Goal: Information Seeking & Learning: Understand process/instructions

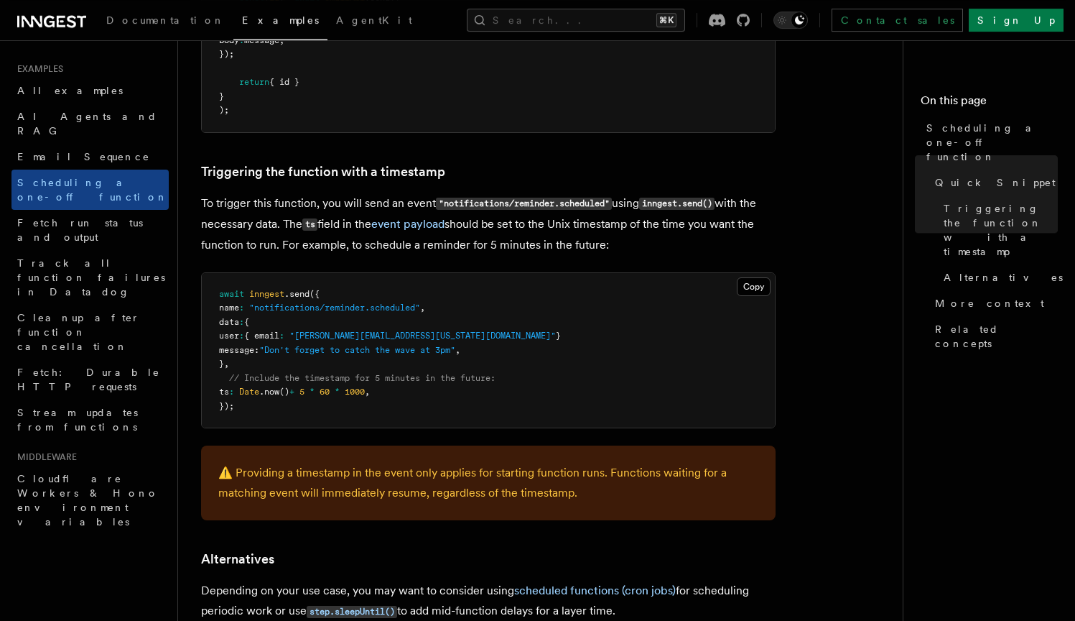
scroll to position [552, 0]
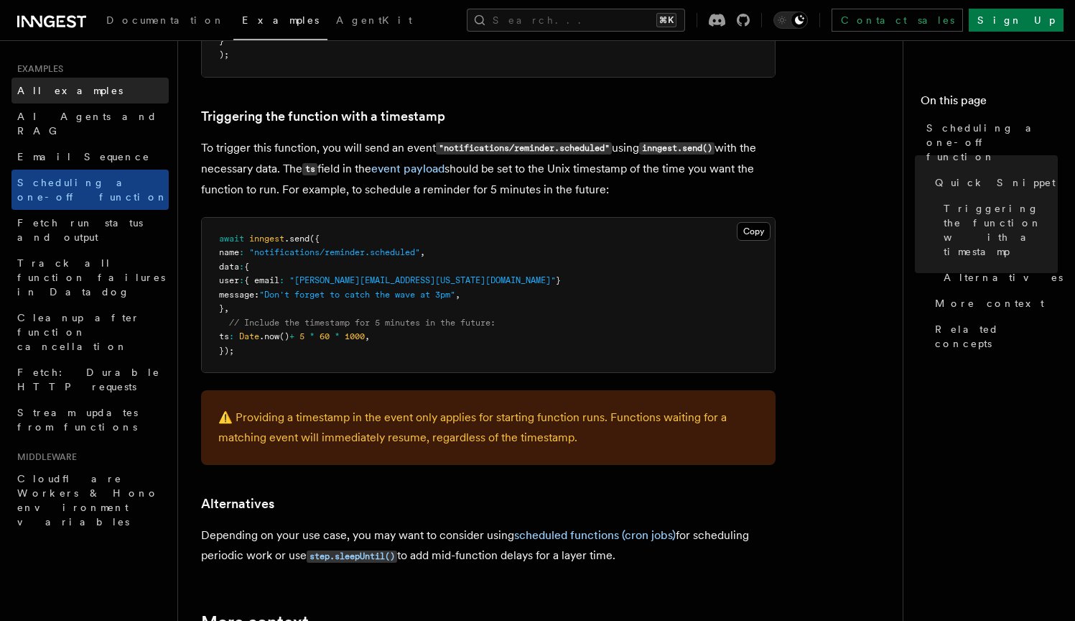
click at [72, 90] on span "All examples" at bounding box center [70, 90] width 106 height 11
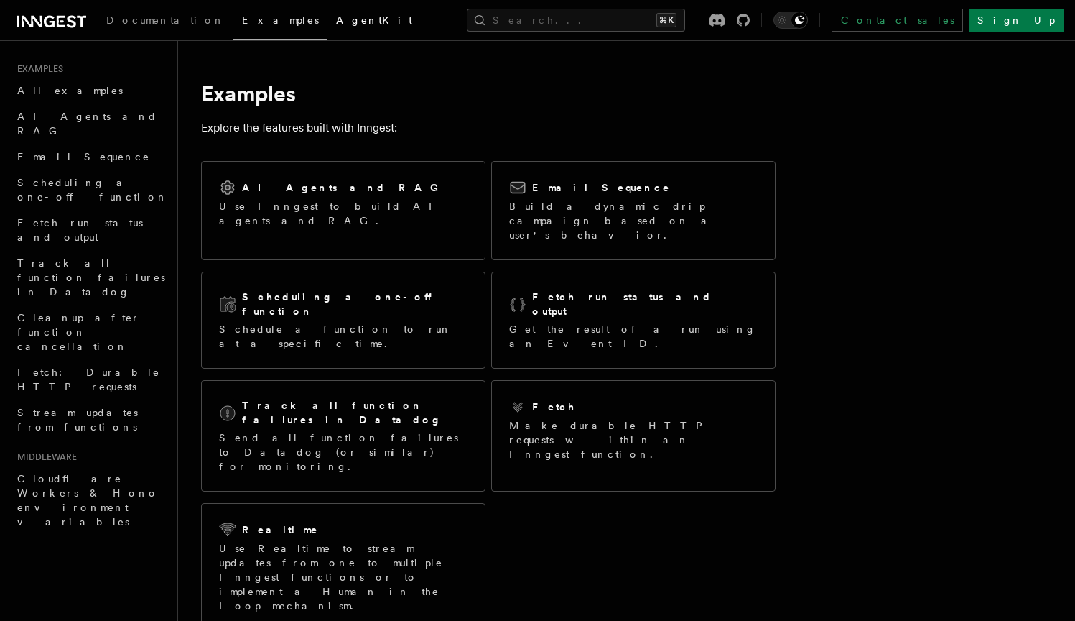
click at [336, 21] on span "AgentKit" at bounding box center [374, 19] width 76 height 11
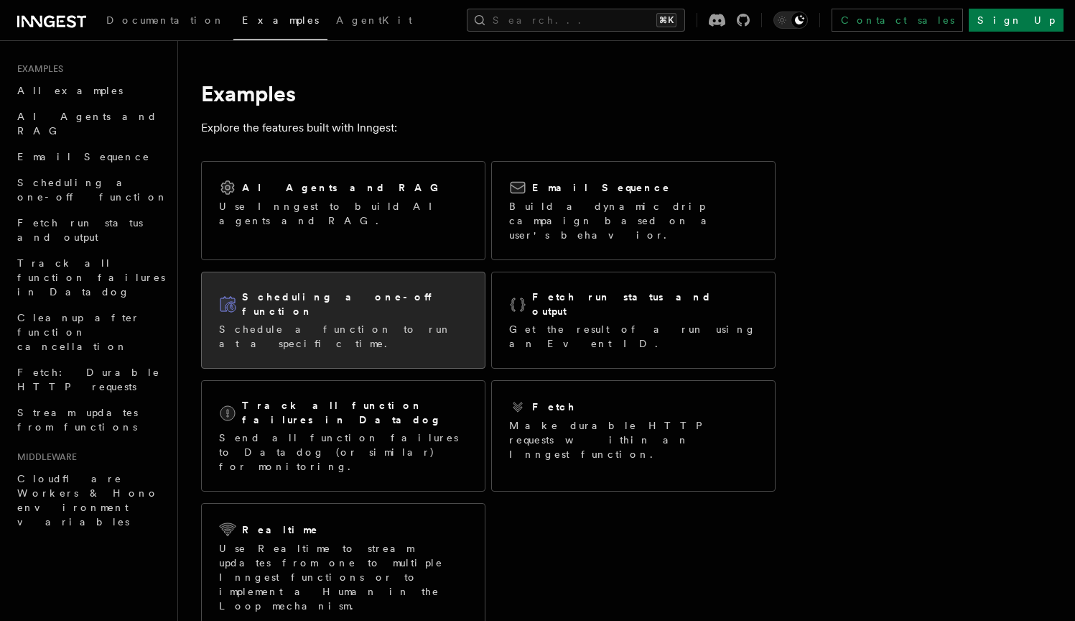
scroll to position [552, 0]
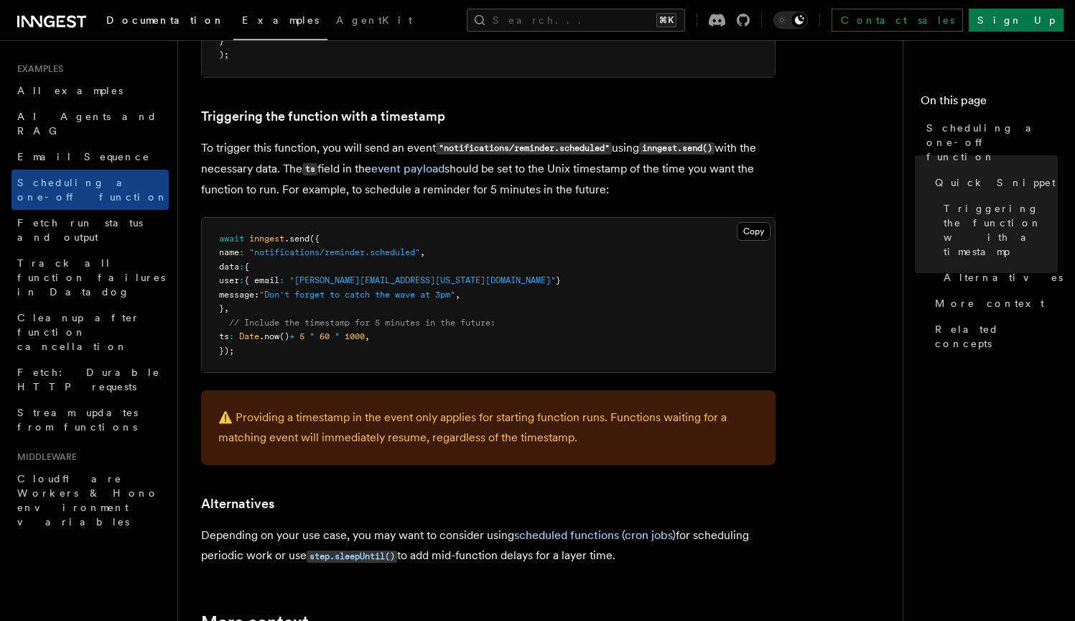
click at [154, 19] on span "Documentation" at bounding box center [165, 19] width 119 height 11
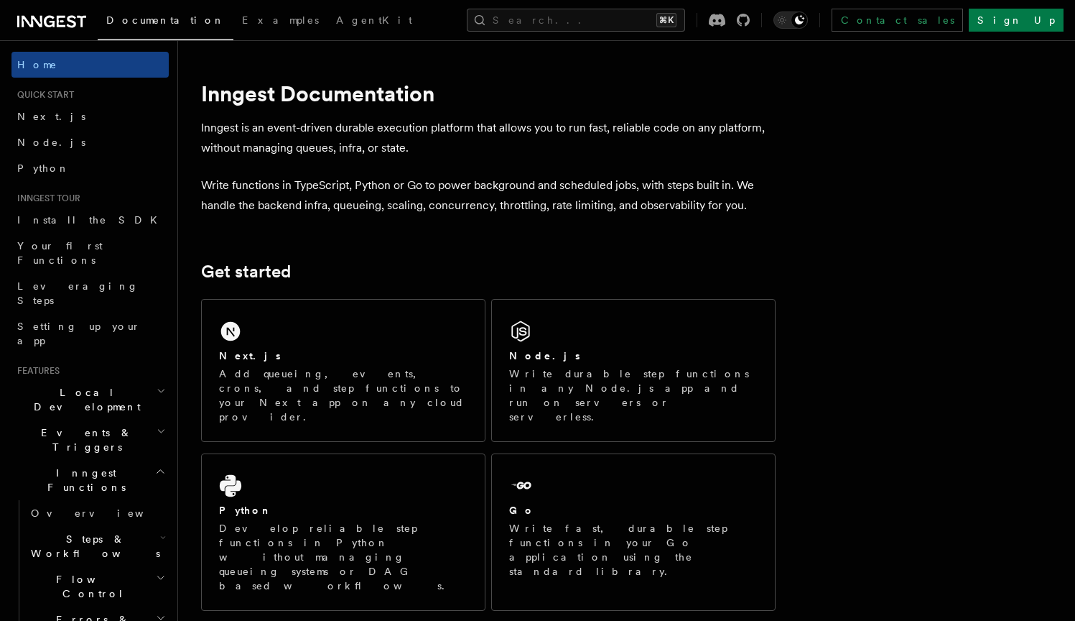
click at [621, 33] on div "Documentation Examples AgentKit Search... ⌘K Contact sales Sign Up" at bounding box center [537, 20] width 1075 height 40
click at [624, 13] on button "Search... ⌘K" at bounding box center [576, 20] width 218 height 23
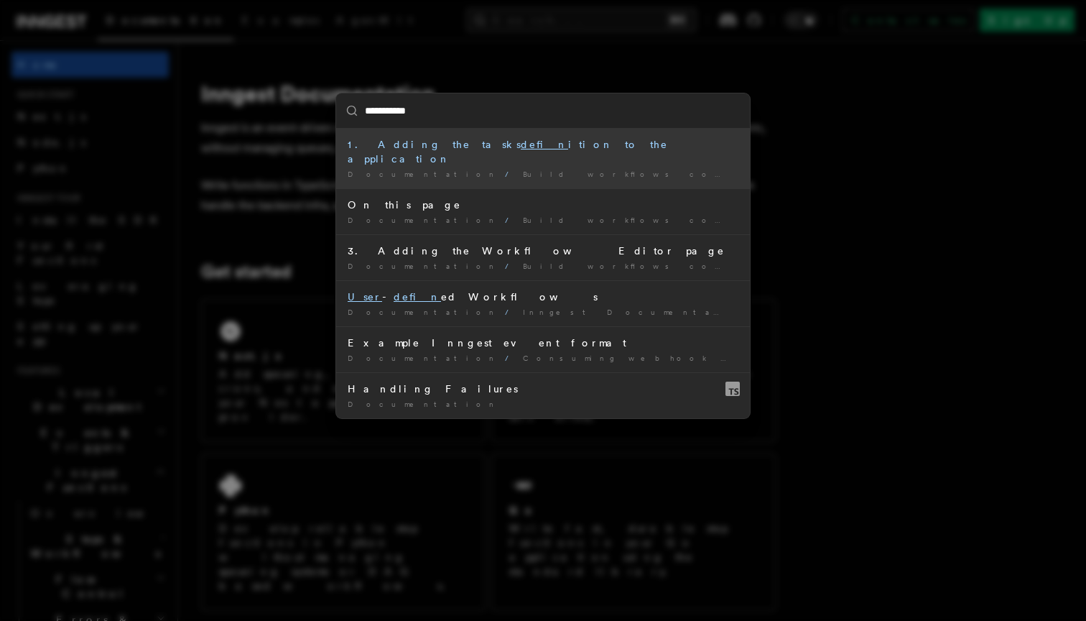
type input "**********"
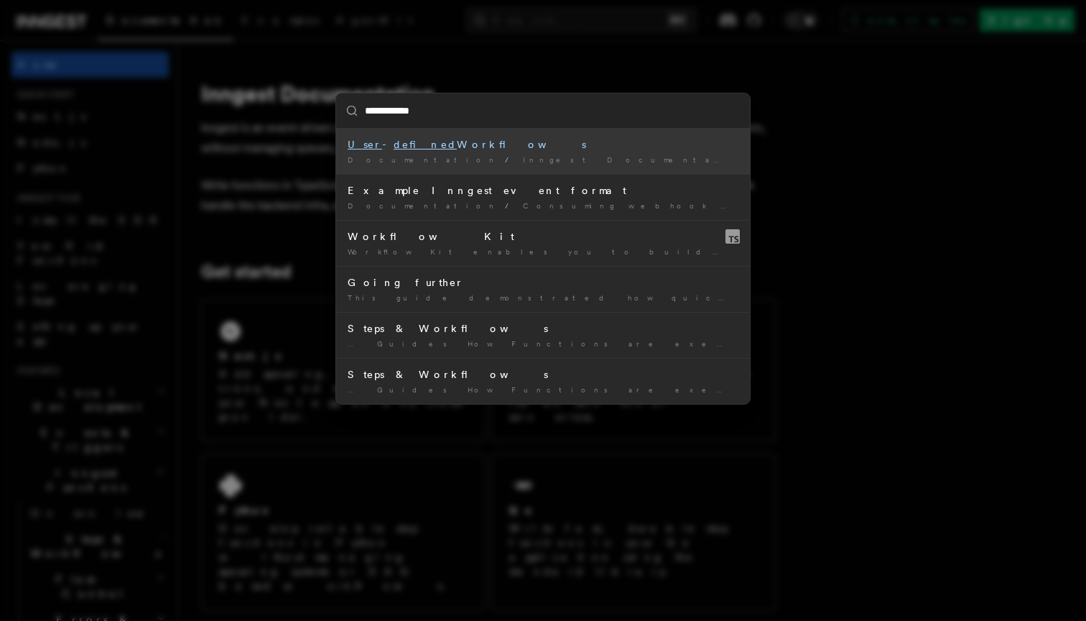
click at [503, 152] on li "User - defined Workflows Documentation / Inngest Documentation /" at bounding box center [543, 151] width 414 height 45
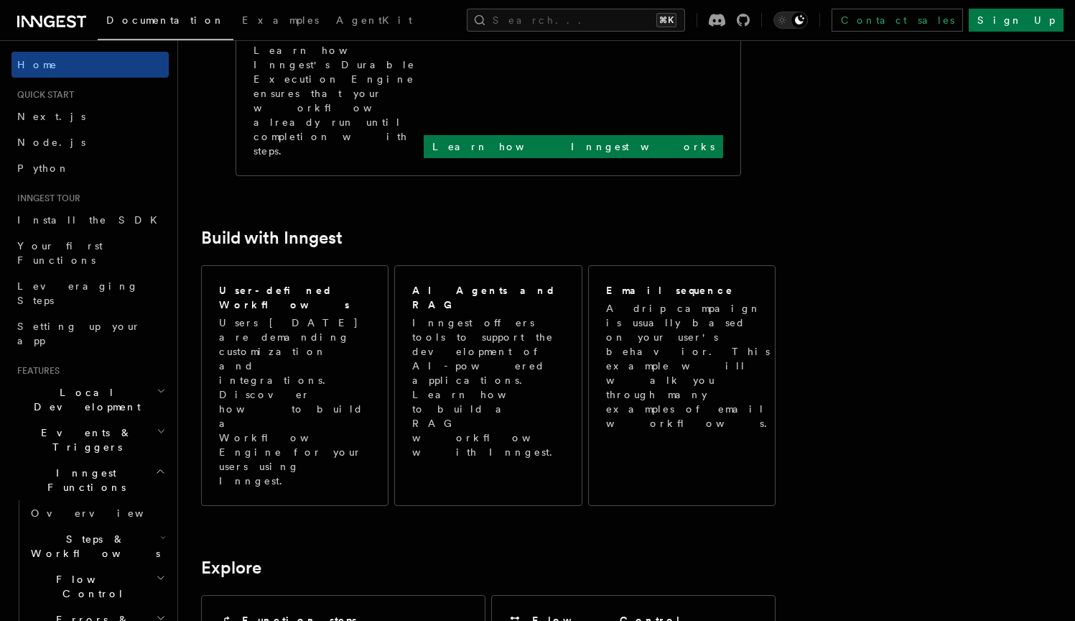
scroll to position [650, 0]
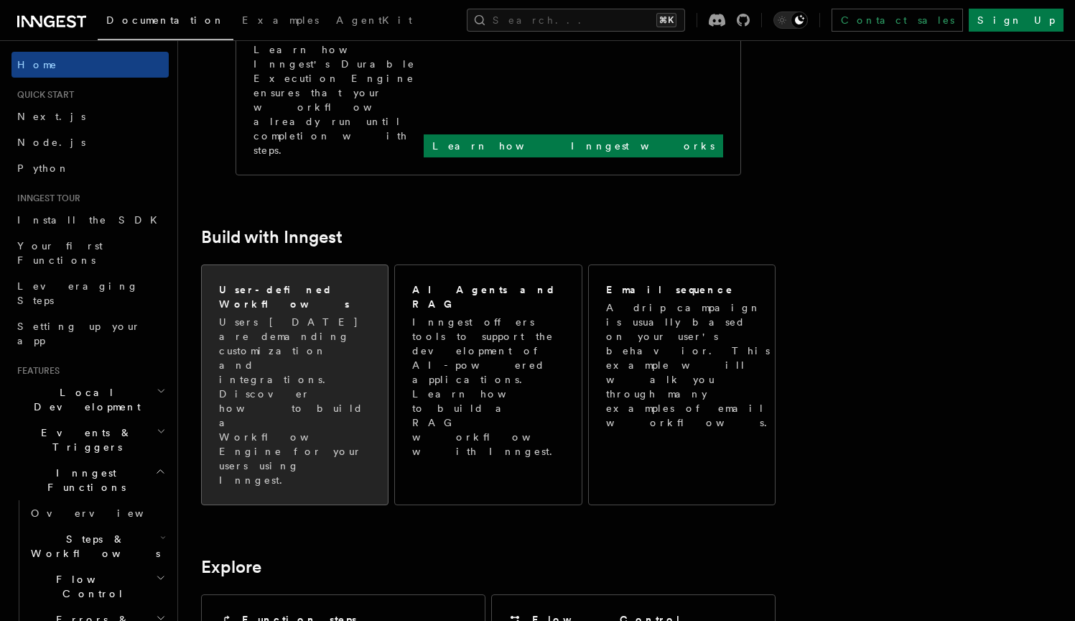
click at [261, 315] on p "Users [DATE] are demanding customization and integrations. Discover how to buil…" at bounding box center [295, 401] width 152 height 172
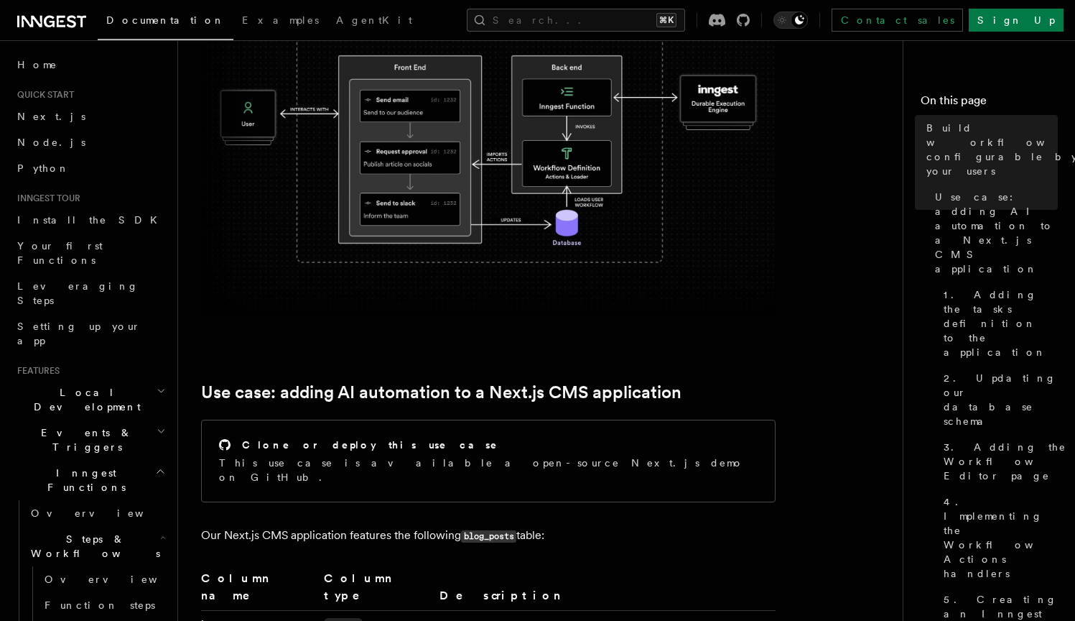
scroll to position [345, 0]
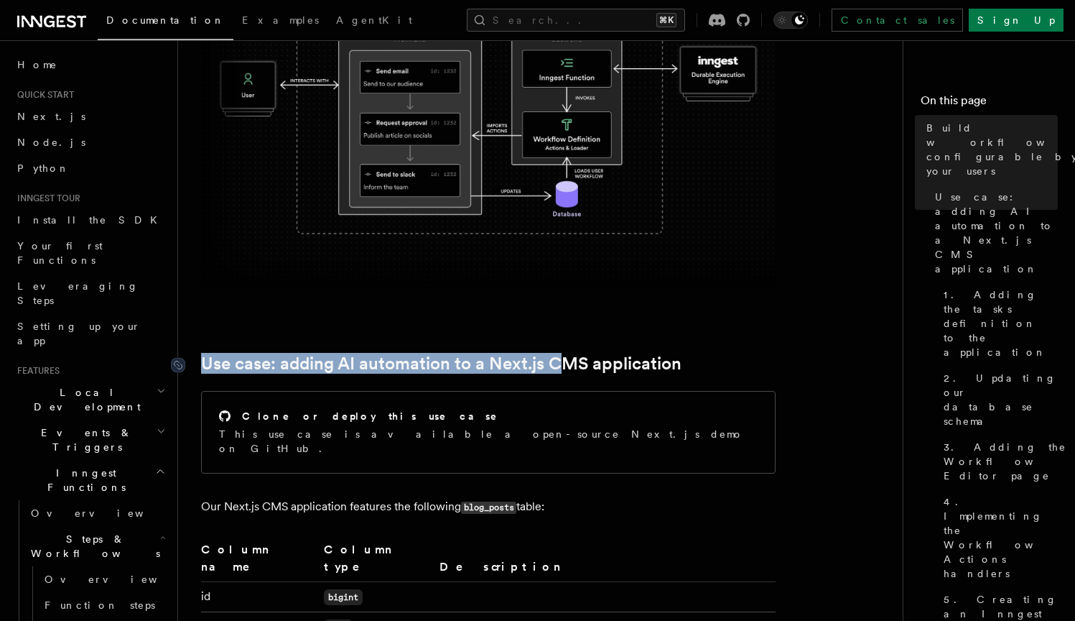
drag, startPoint x: 260, startPoint y: 357, endPoint x: 570, endPoint y: 366, distance: 310.5
drag, startPoint x: 612, startPoint y: 353, endPoint x: 386, endPoint y: 353, distance: 226.3
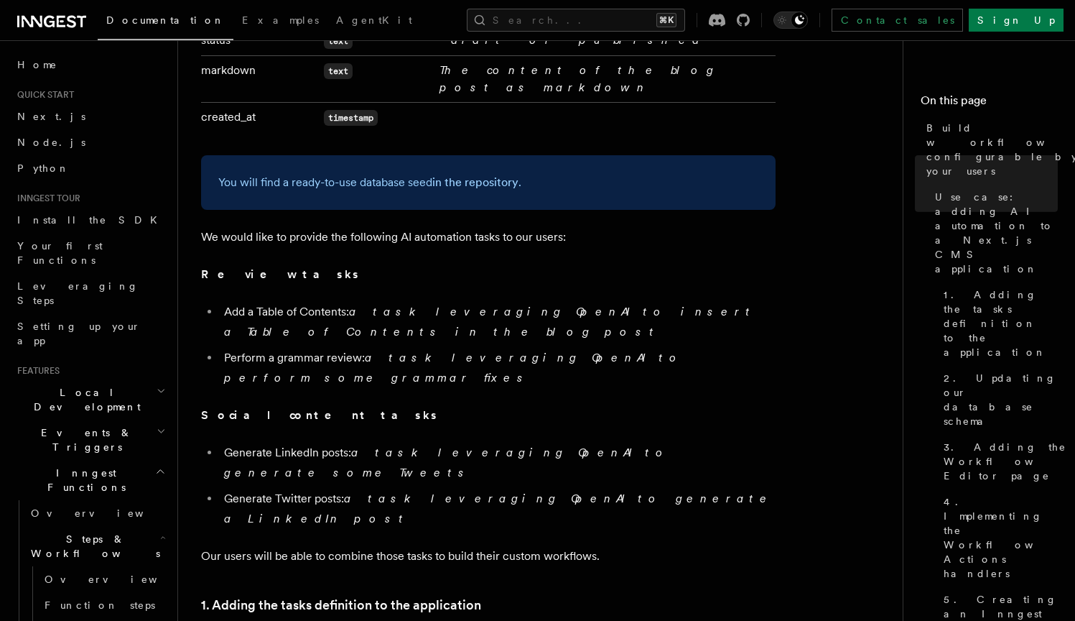
scroll to position [1035, 0]
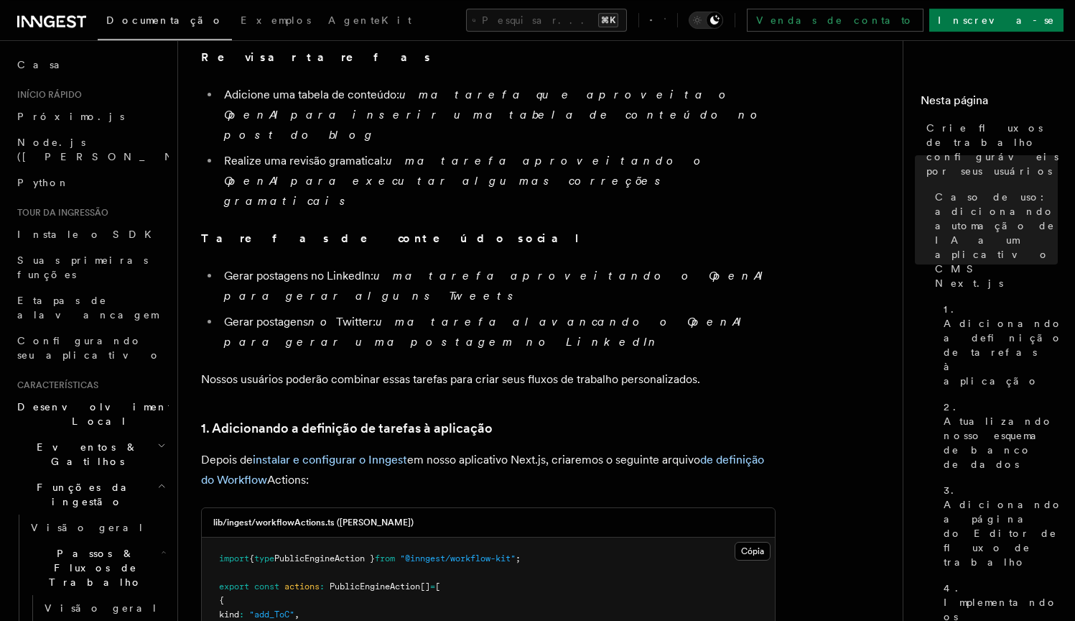
scroll to position [1316, 0]
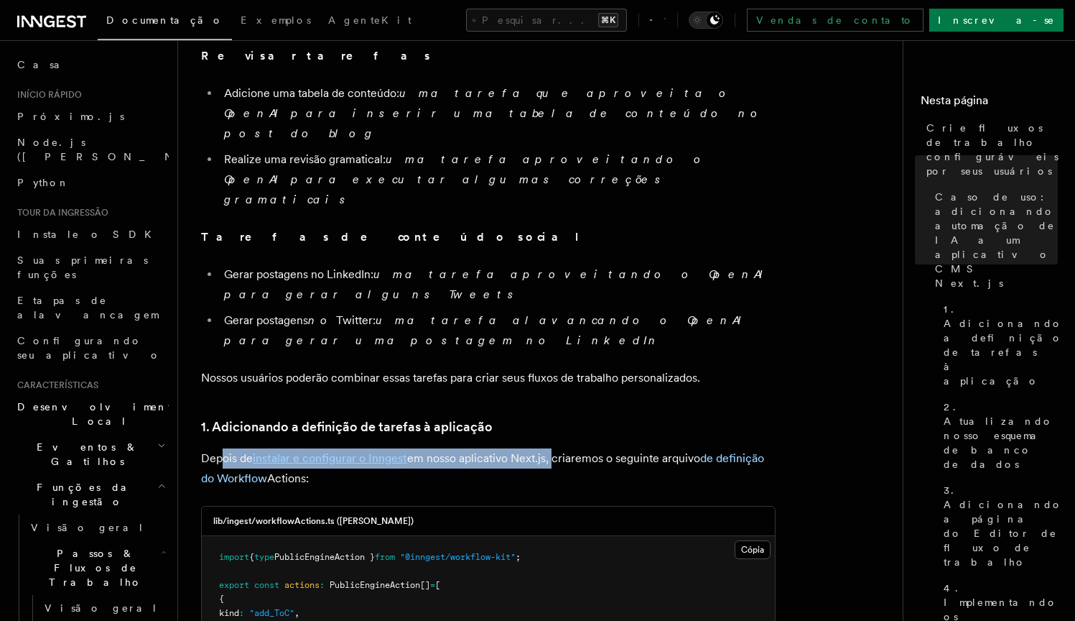
drag, startPoint x: 226, startPoint y: 265, endPoint x: 555, endPoint y: 271, distance: 329.1
click at [555, 448] on p "Depois de instalar e configurar o Inngest em nosso aplicativo Next.js, criaremo…" at bounding box center [488, 468] width 575 height 40
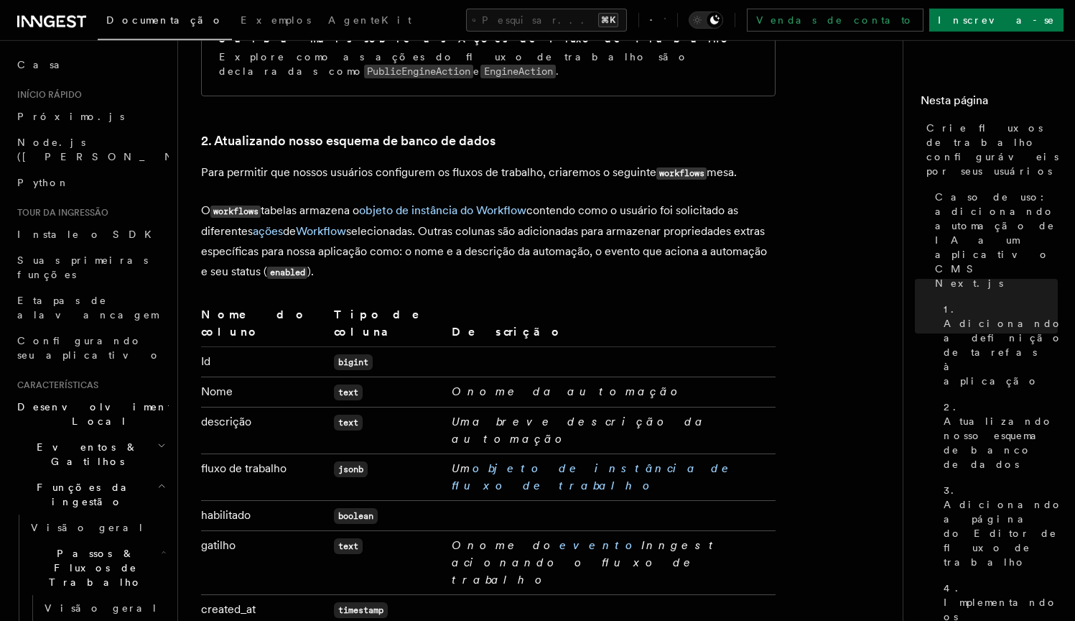
scroll to position [2500, 0]
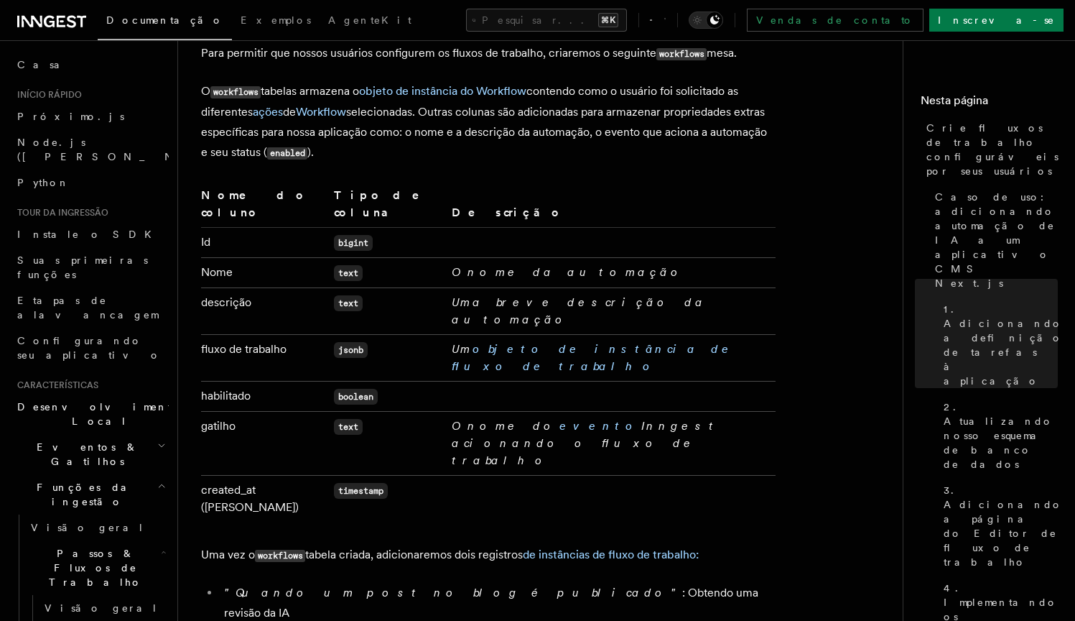
drag, startPoint x: 404, startPoint y: 471, endPoint x: 427, endPoint y: 471, distance: 22.3
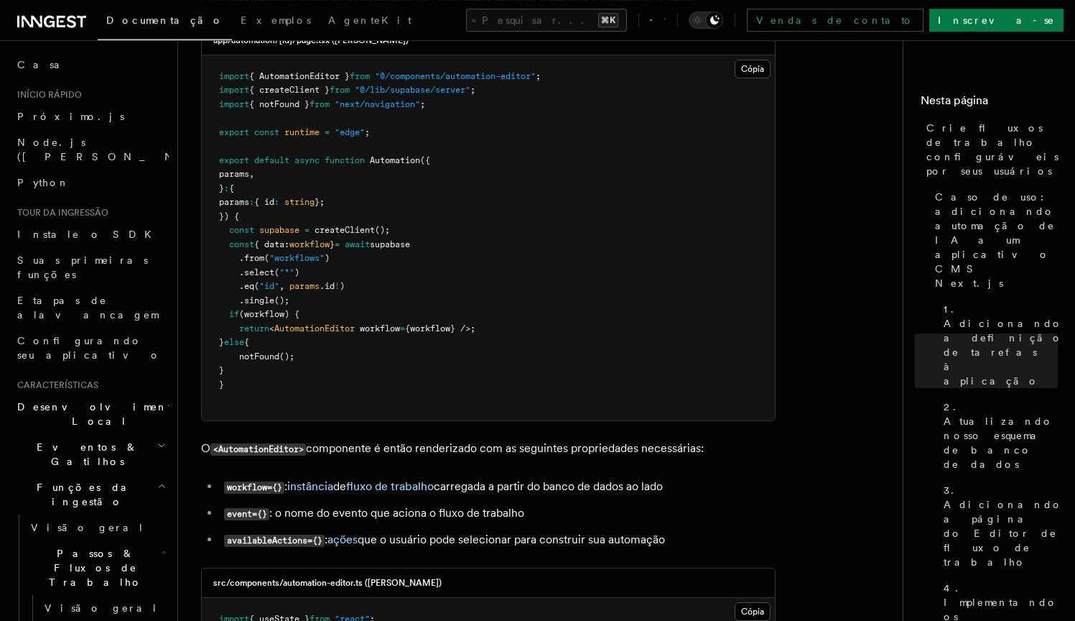
scroll to position [3512, 0]
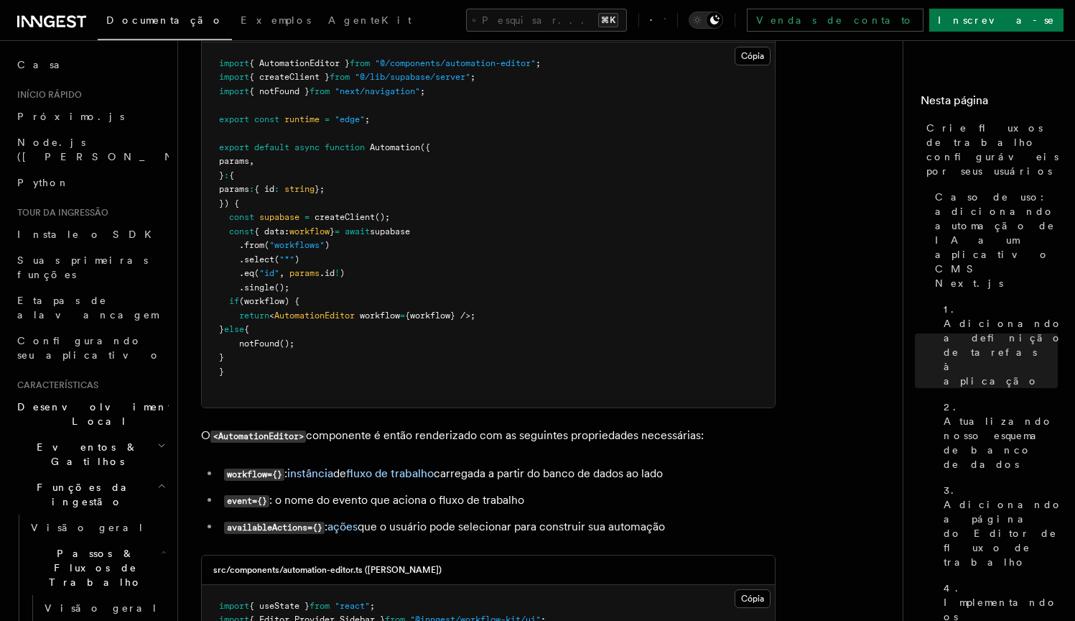
drag, startPoint x: 346, startPoint y: 383, endPoint x: 249, endPoint y: 383, distance: 97.0
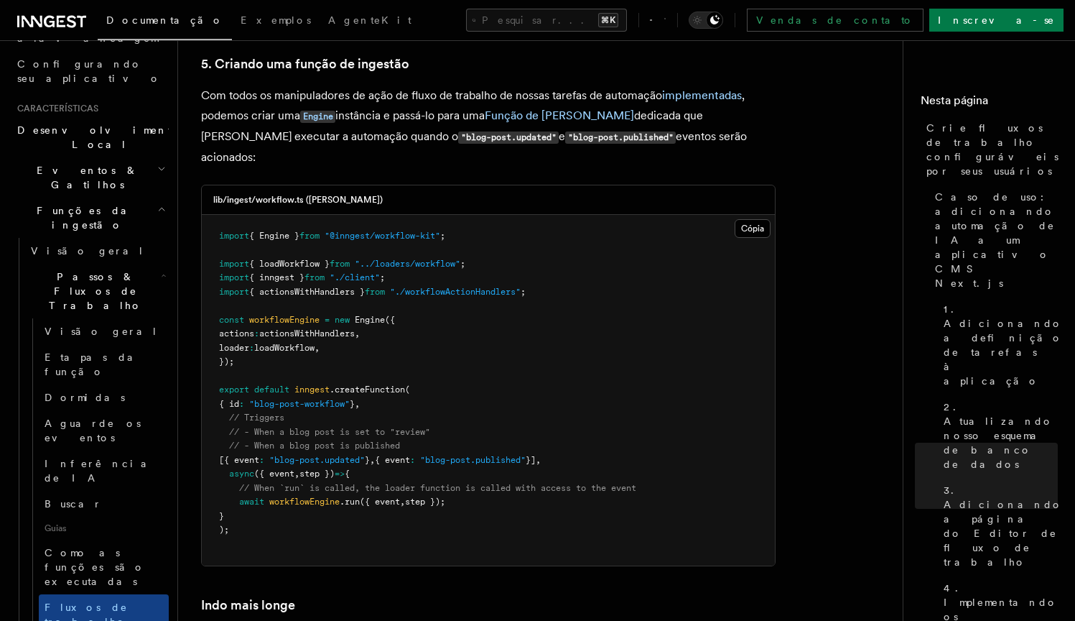
scroll to position [308, 0]
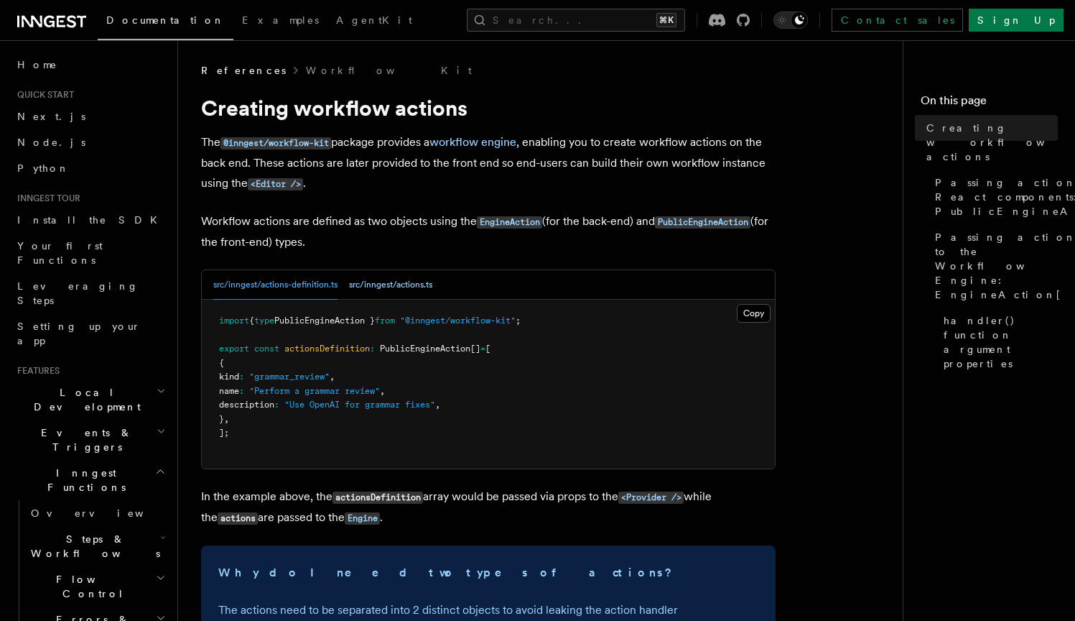
click at [428, 292] on button "src/inngest/actions.ts" at bounding box center [390, 284] width 83 height 29
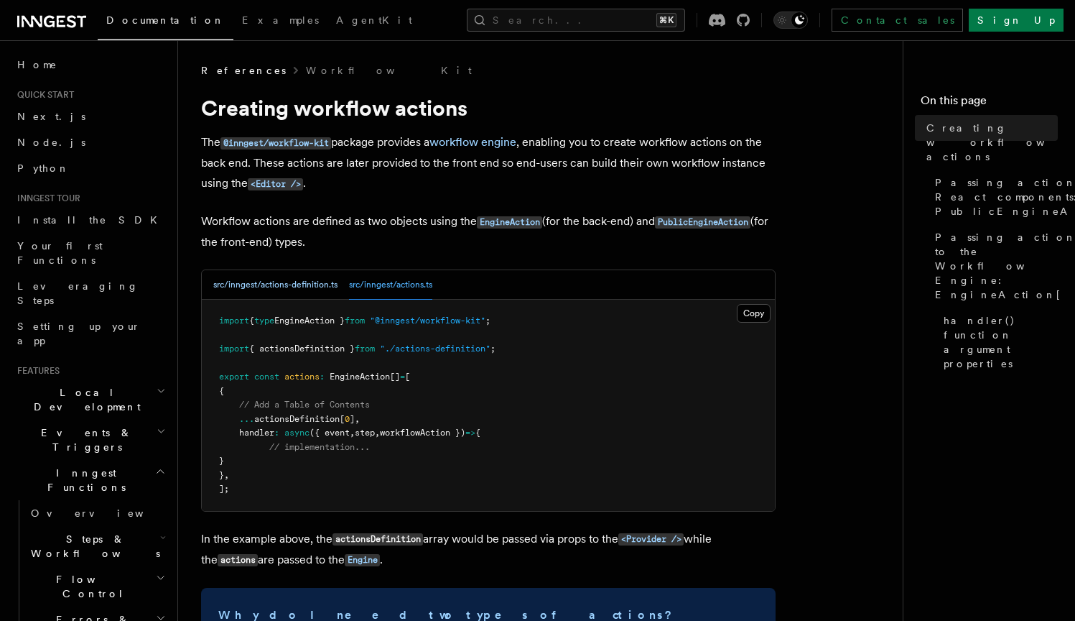
click at [277, 286] on button "src/inngest/actions-definition.ts" at bounding box center [275, 284] width 124 height 29
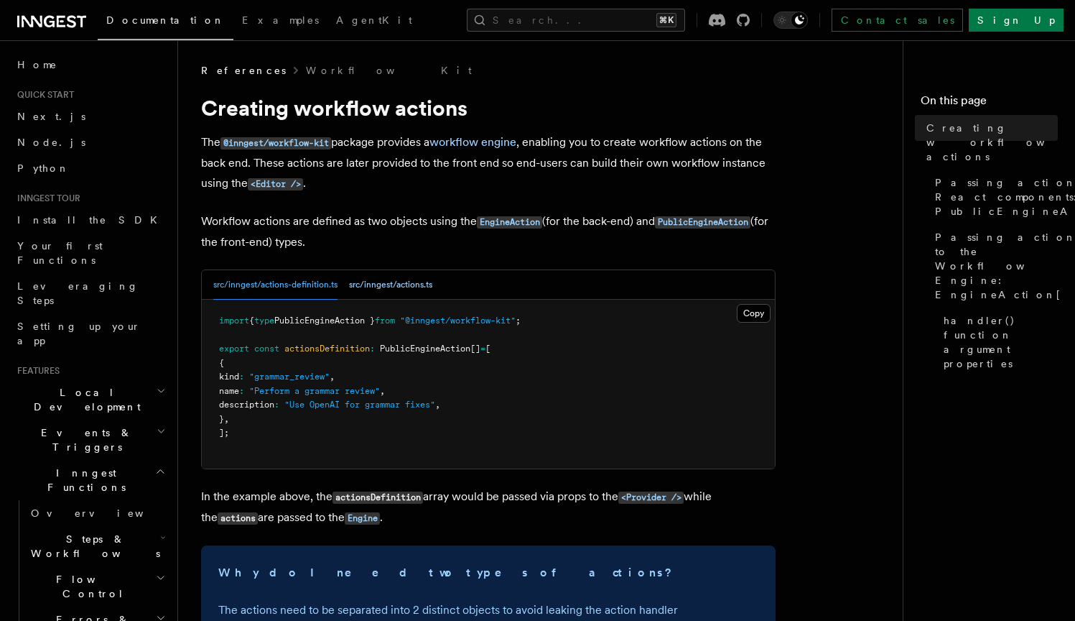
click at [400, 295] on button "src/inngest/actions.ts" at bounding box center [390, 284] width 83 height 29
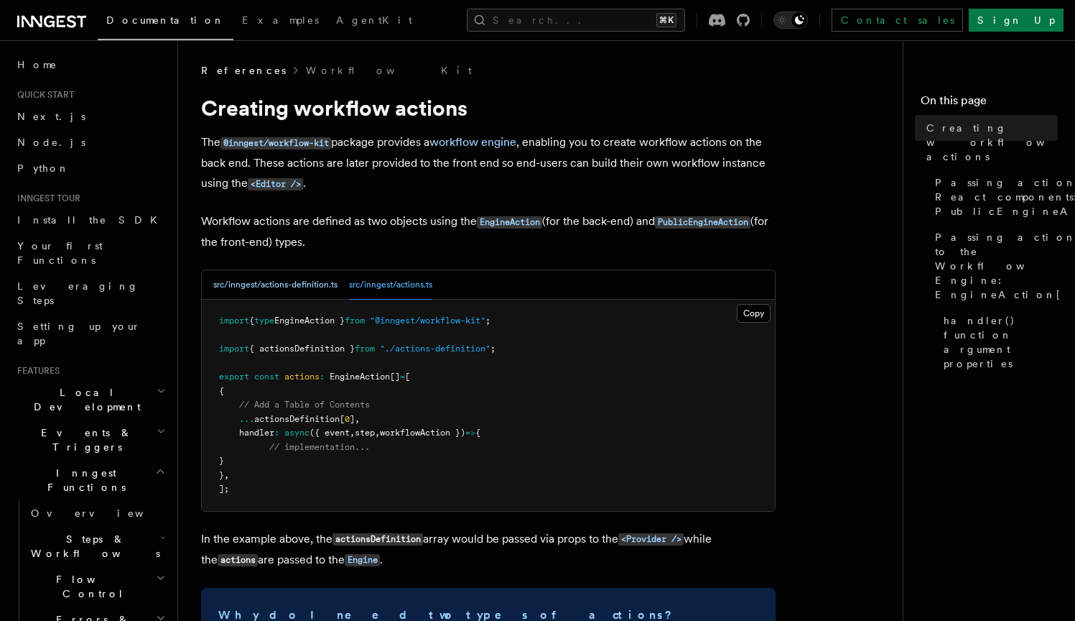
click at [270, 287] on button "src/inngest/actions-definition.ts" at bounding box center [275, 284] width 124 height 29
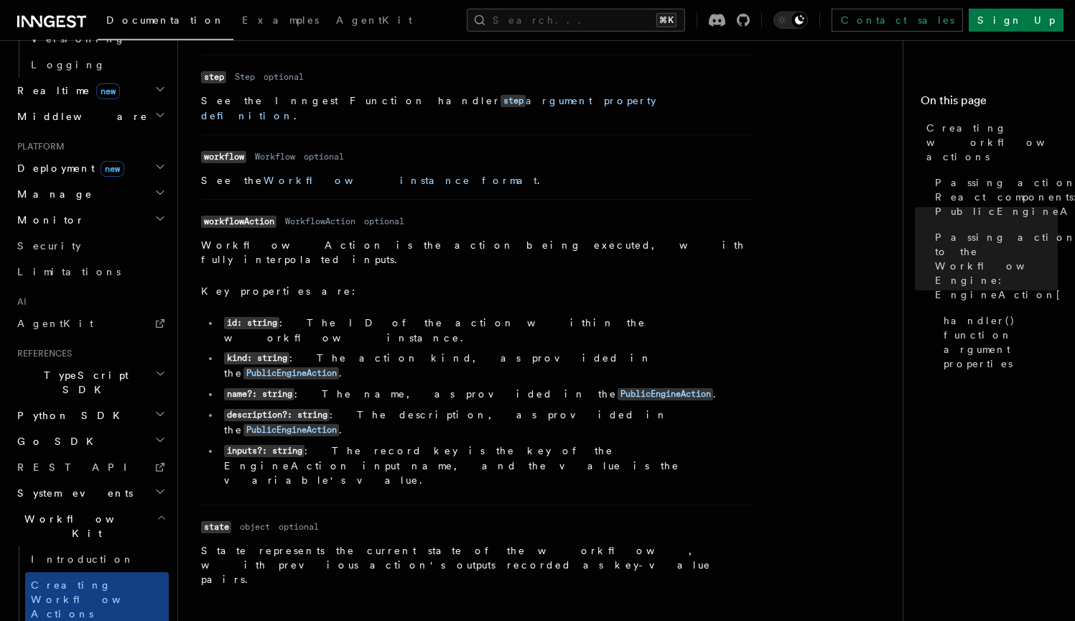
scroll to position [2073, 0]
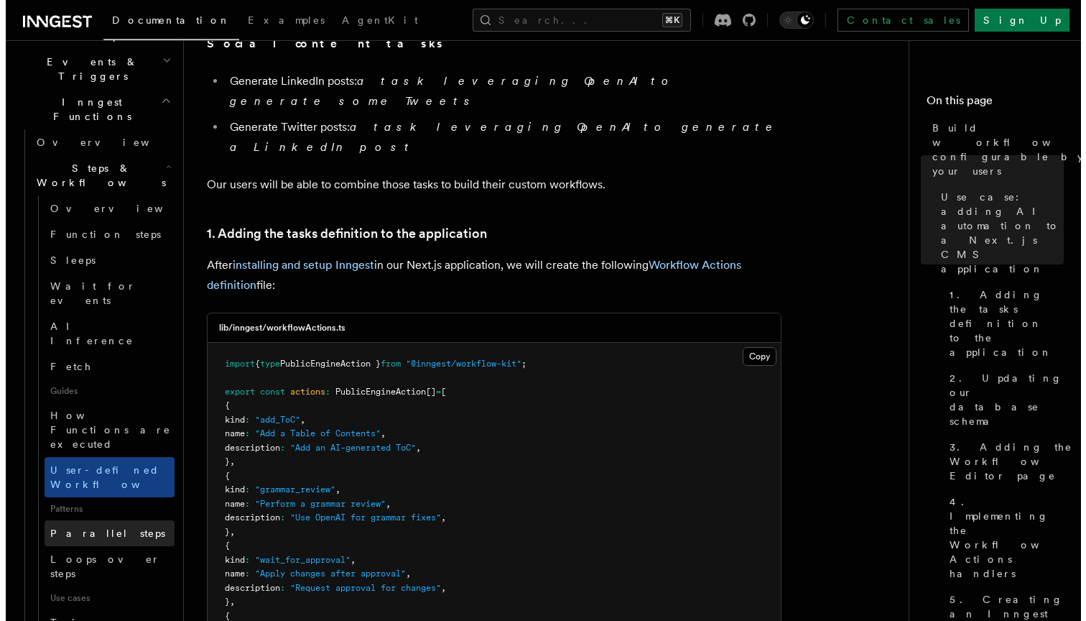
scroll to position [308, 0]
